Goal: Navigation & Orientation: Understand site structure

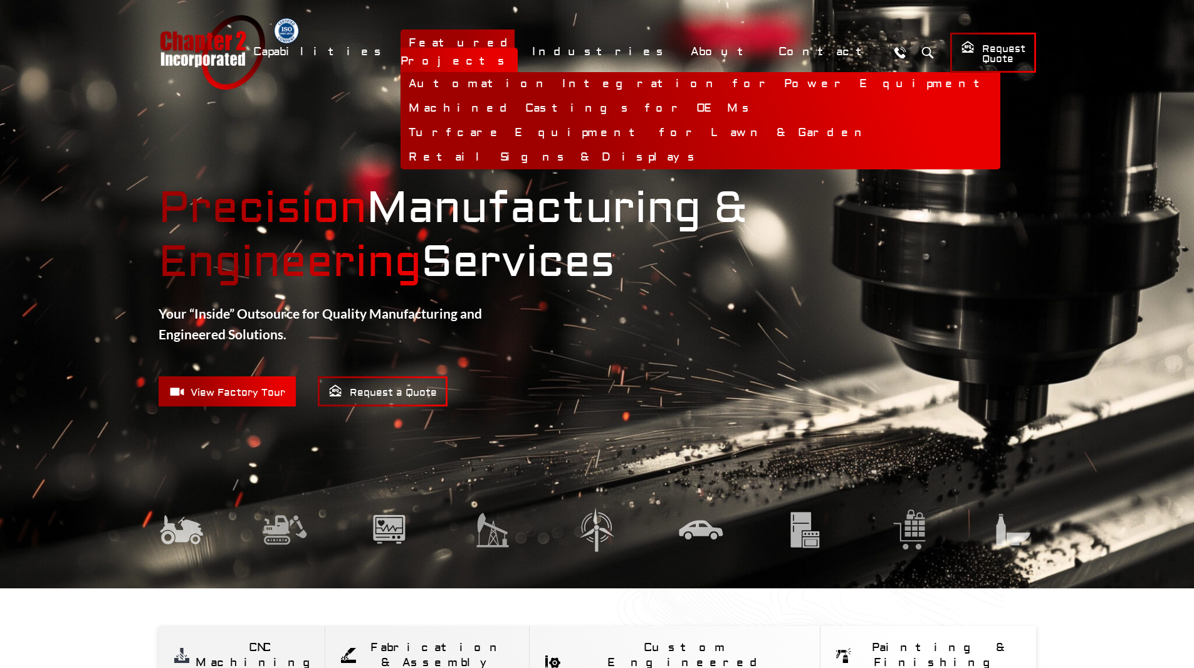
click at [518, 50] on link "Featured Projects" at bounding box center [459, 51] width 117 height 45
click at [584, 121] on link "Turfcare Equipment for Lawn & Garden" at bounding box center [701, 133] width 600 height 24
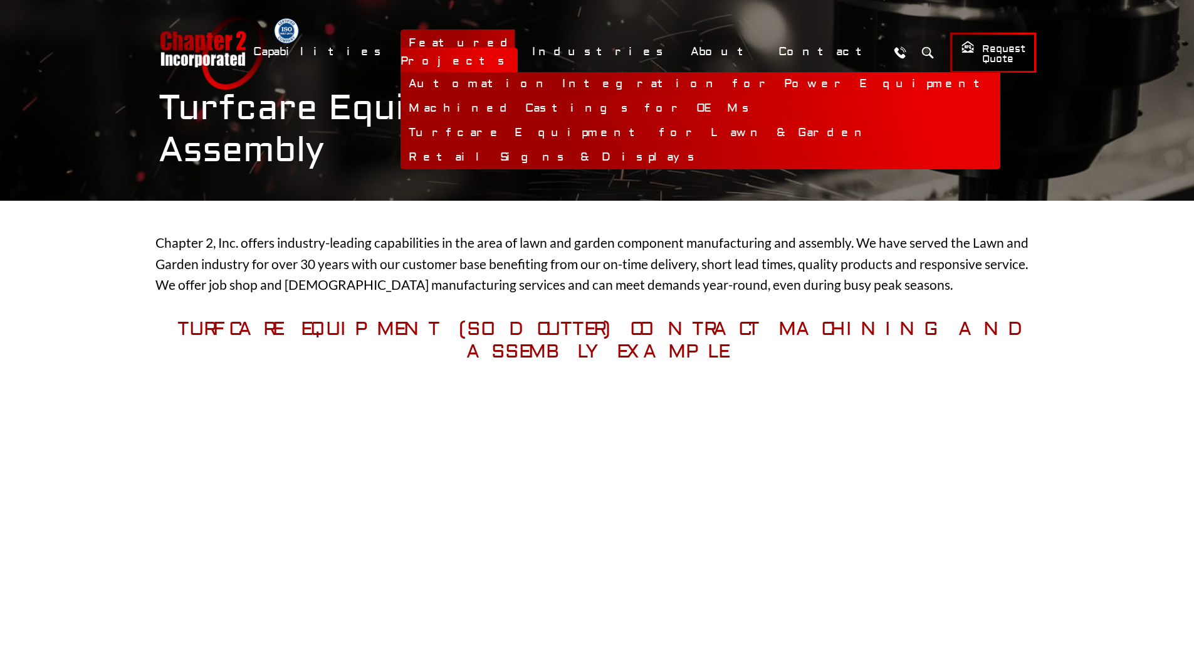
click at [619, 72] on link "Automation Integration for Power Equipment" at bounding box center [701, 84] width 600 height 24
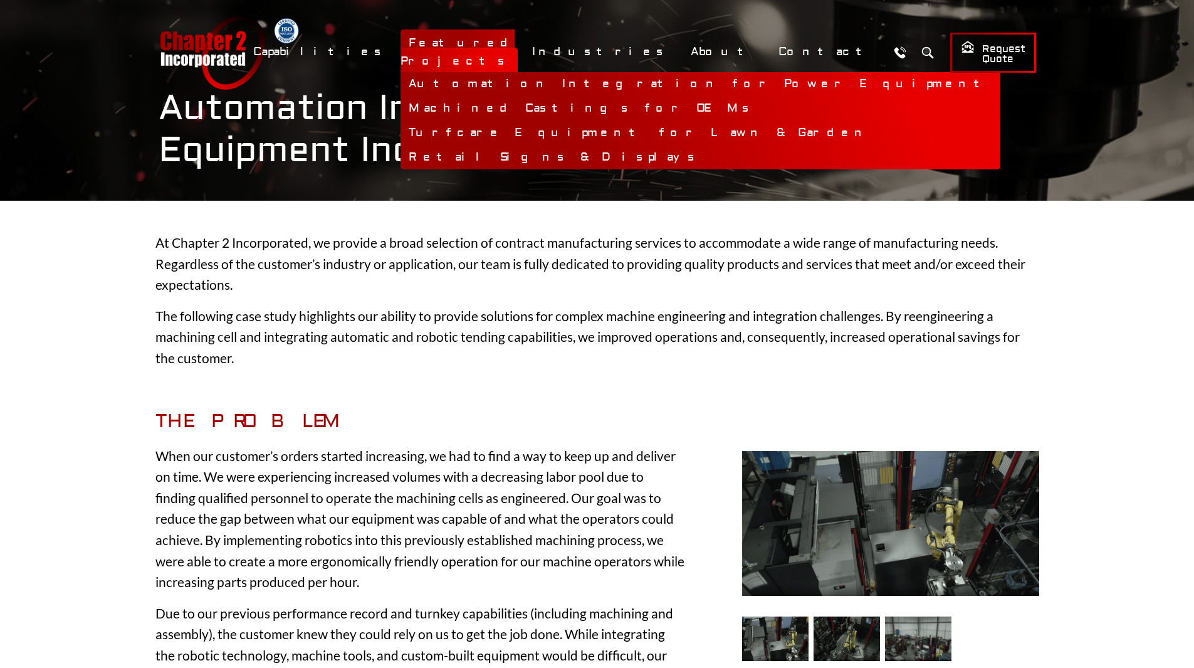
click at [613, 97] on link "Machined Castings for OEMs" at bounding box center [701, 109] width 600 height 24
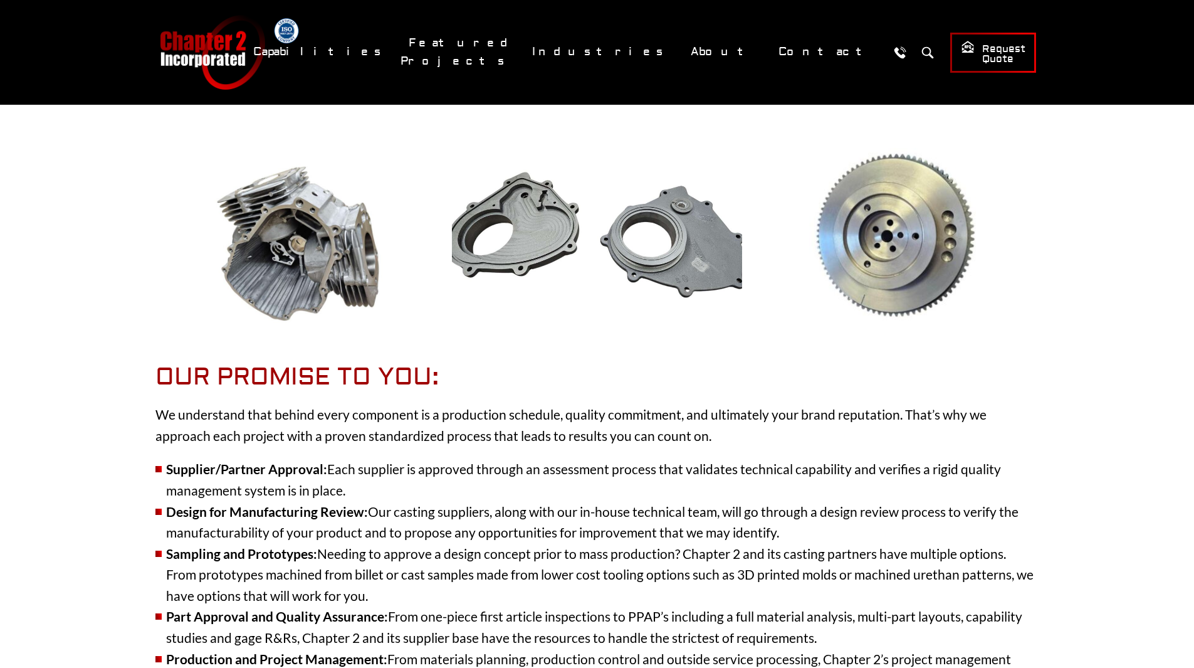
scroll to position [251, 0]
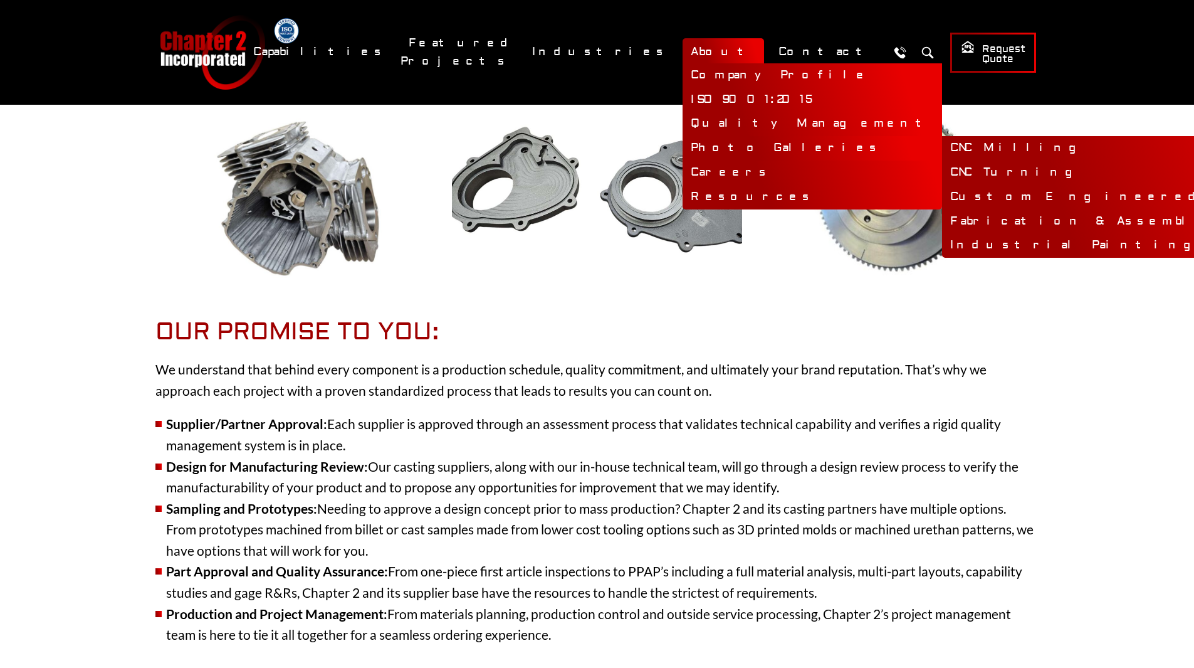
click at [773, 144] on link "Photo Galleries" at bounding box center [813, 148] width 260 height 24
click at [942, 169] on link "CNC Turning" at bounding box center [1159, 172] width 434 height 24
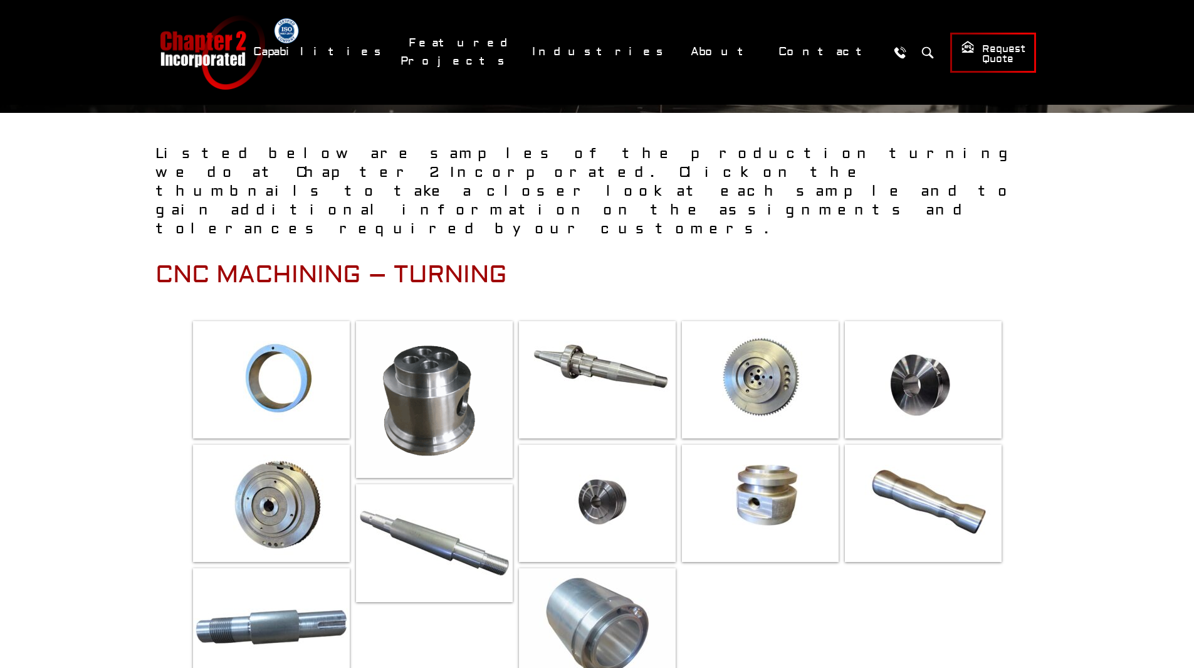
scroll to position [251, 0]
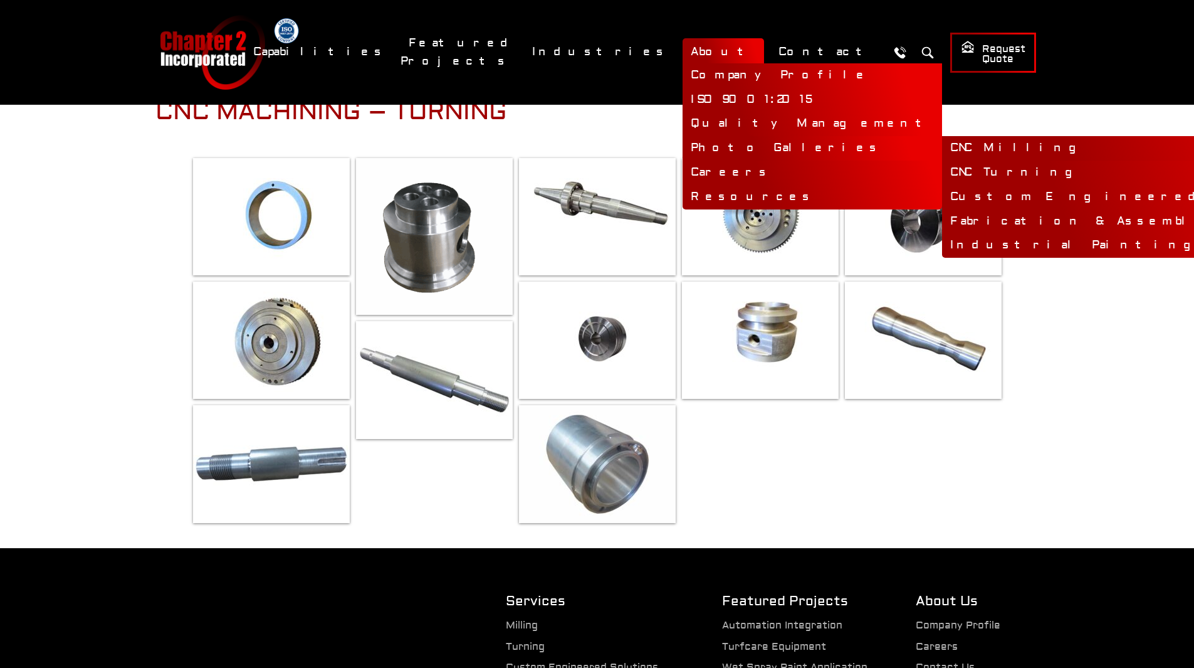
click at [942, 145] on link "CNC Milling" at bounding box center [1159, 148] width 434 height 24
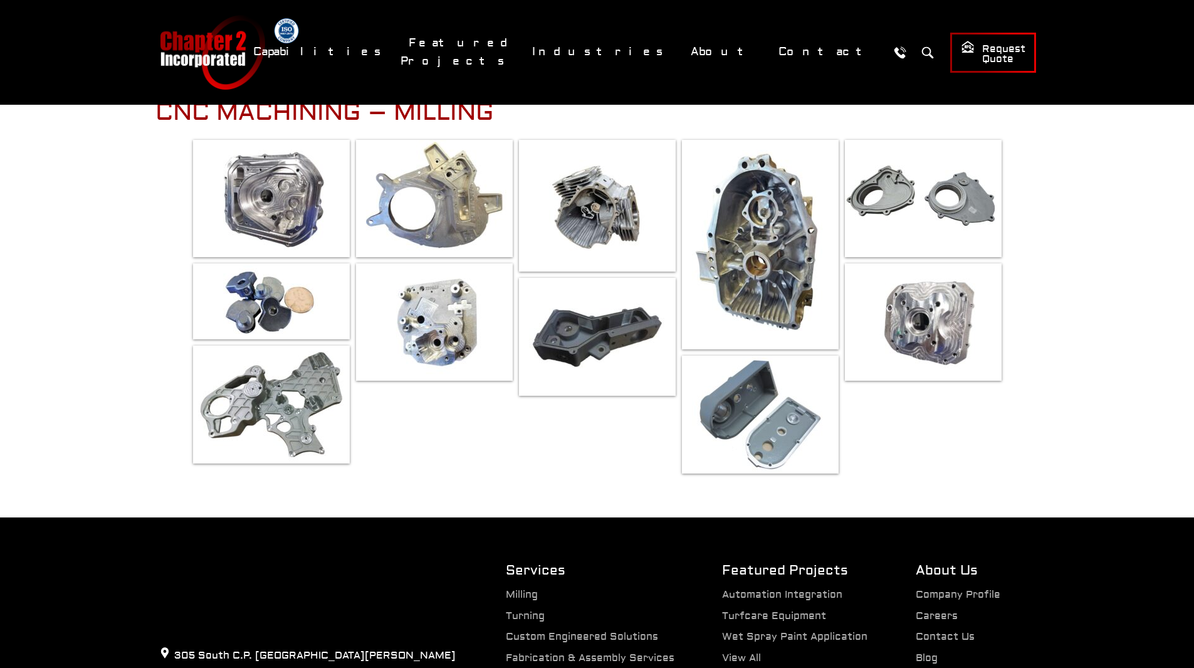
scroll to position [251, 0]
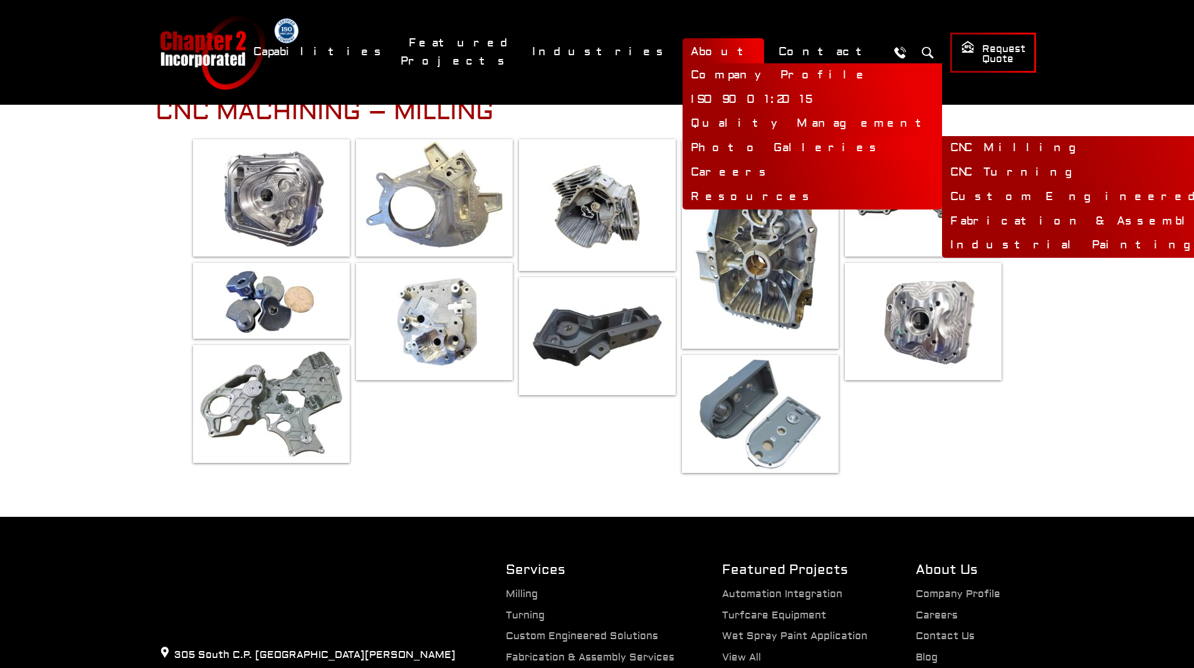
click at [942, 199] on link "Custom Engineered Solutions" at bounding box center [1159, 197] width 434 height 24
